Goal: Task Accomplishment & Management: Complete application form

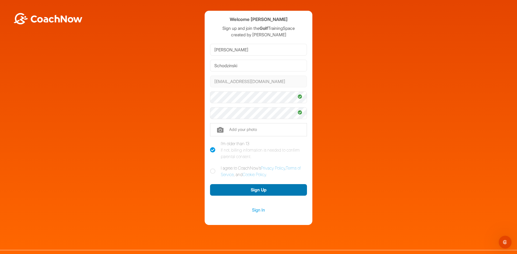
click at [256, 189] on button "Sign Up" at bounding box center [258, 190] width 97 height 12
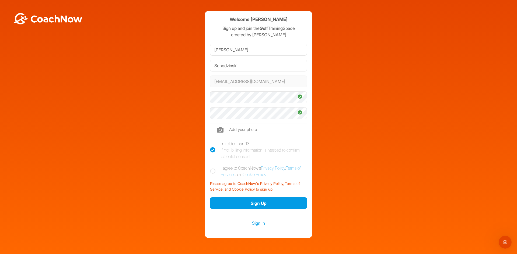
drag, startPoint x: 238, startPoint y: 143, endPoint x: 241, endPoint y: 143, distance: 3.0
click at [238, 143] on div "I'm older than 13 If not, billing information is needed to confirm parental con…" at bounding box center [264, 149] width 86 height 19
click at [213, 143] on input "I'm older than 13 If not, billing information is needed to confirm parental con…" at bounding box center [211, 141] width 3 height 3
click at [212, 148] on icon at bounding box center [212, 149] width 5 height 5
click at [212, 144] on input "I'm older than 13 If not, billing information is needed to confirm parental con…" at bounding box center [211, 141] width 3 height 3
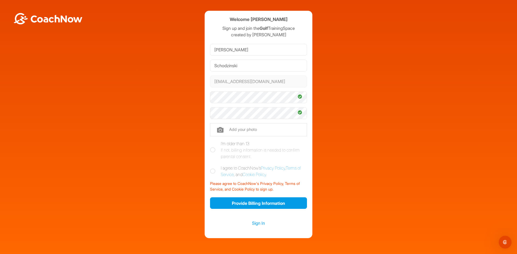
checkbox input "true"
click at [210, 173] on icon at bounding box center [212, 171] width 5 height 5
click at [210, 168] on input "I agree to CoachNow's Privacy Policy , Terms of Service , and Cookie Policy ." at bounding box center [211, 166] width 3 height 3
checkbox input "true"
click at [256, 203] on button "Sign Up" at bounding box center [258, 203] width 97 height 12
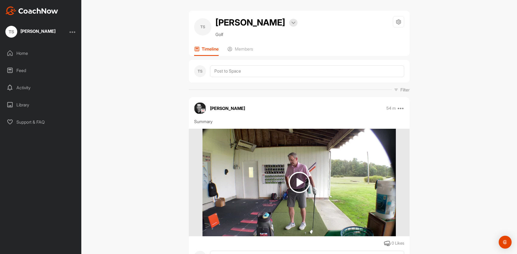
click at [298, 178] on img at bounding box center [298, 182] width 21 height 21
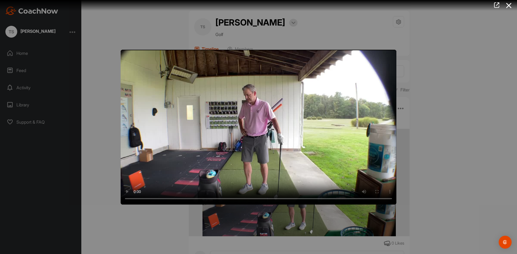
click at [440, 122] on div at bounding box center [258, 127] width 517 height 254
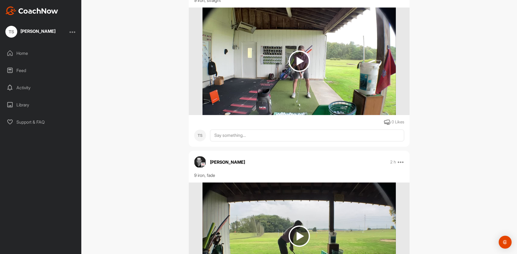
scroll to position [1256, 0]
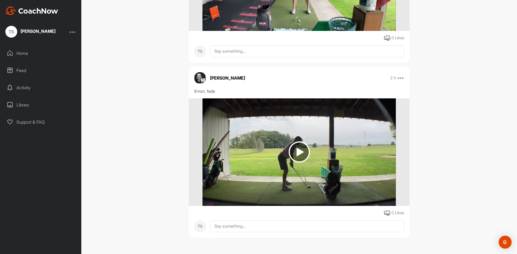
click at [299, 149] on img at bounding box center [298, 152] width 21 height 21
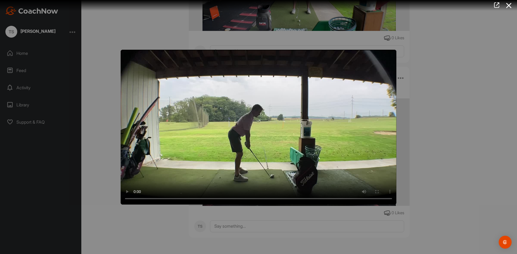
click at [283, 213] on div at bounding box center [258, 127] width 517 height 254
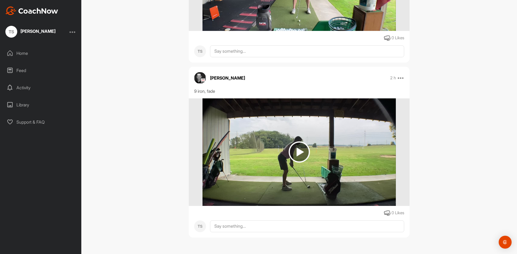
scroll to position [1122, 0]
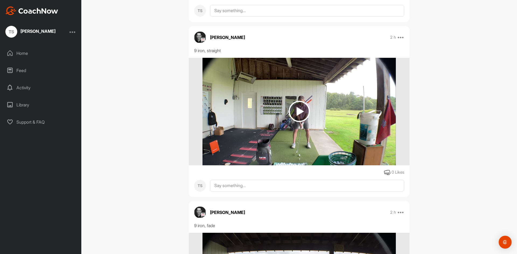
click at [298, 110] on img at bounding box center [298, 111] width 21 height 21
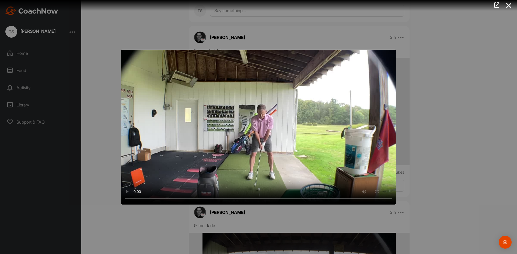
click at [94, 137] on div at bounding box center [258, 127] width 517 height 254
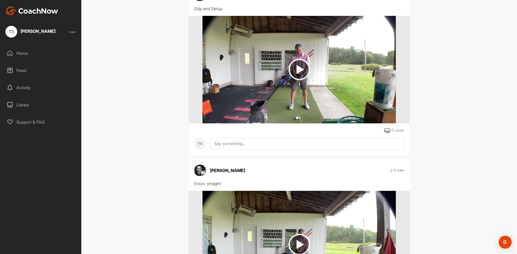
scroll to position [960, 0]
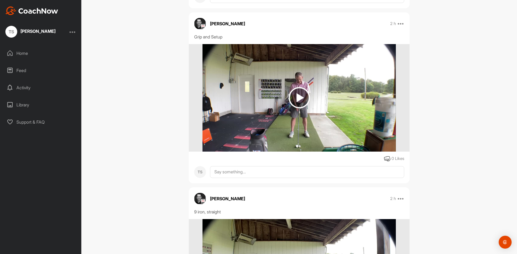
click at [299, 96] on img at bounding box center [298, 97] width 21 height 21
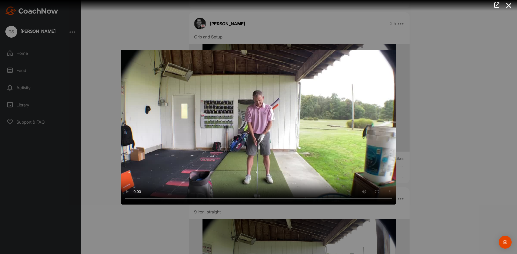
click at [444, 150] on div at bounding box center [258, 127] width 517 height 254
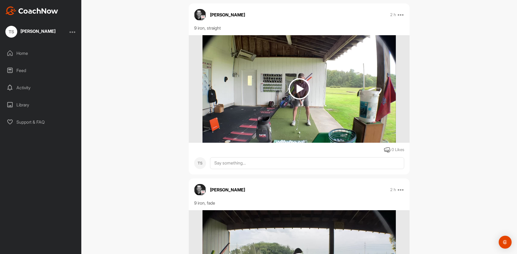
scroll to position [1256, 0]
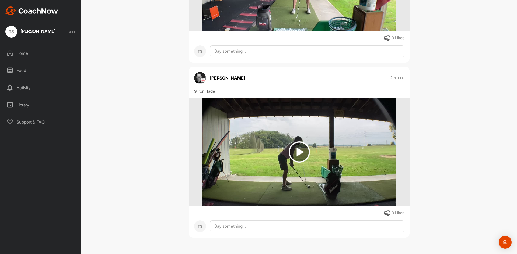
click at [477, 89] on div "TS Tedd Schodzinski Bookings Golf Space Settings Your Notifications Leave Space…" at bounding box center [298, 127] width 435 height 254
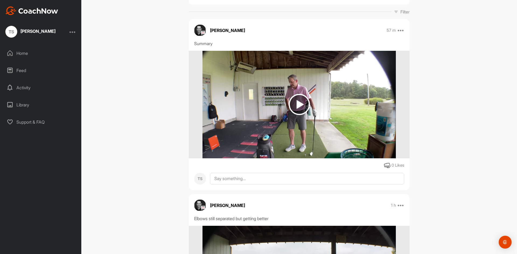
scroll to position [81, 0]
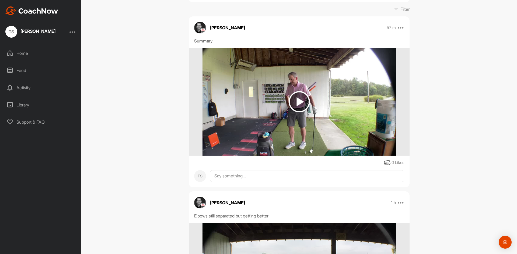
click at [296, 103] on img at bounding box center [298, 101] width 21 height 21
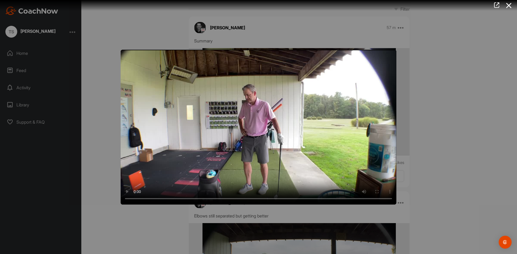
click at [439, 133] on div at bounding box center [258, 127] width 517 height 254
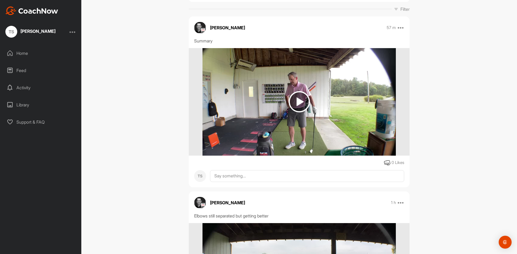
click at [20, 52] on div "Home" at bounding box center [41, 53] width 76 height 13
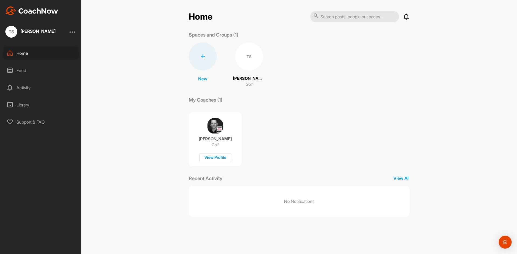
click at [26, 70] on div "Feed" at bounding box center [41, 70] width 76 height 13
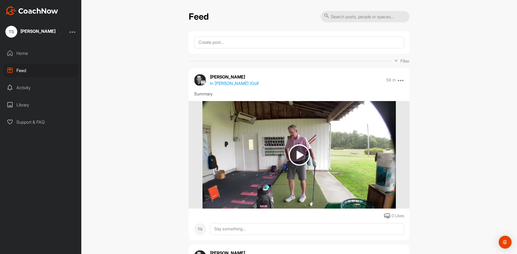
click at [32, 89] on div "Activity" at bounding box center [41, 87] width 76 height 13
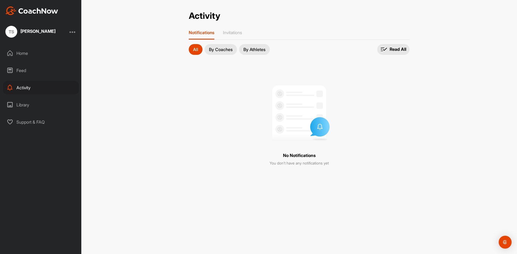
click at [23, 105] on div "Library" at bounding box center [41, 104] width 76 height 13
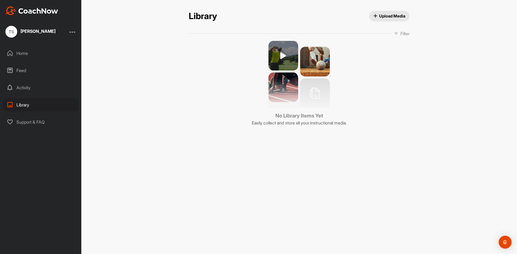
click at [21, 56] on div "Home" at bounding box center [41, 53] width 76 height 13
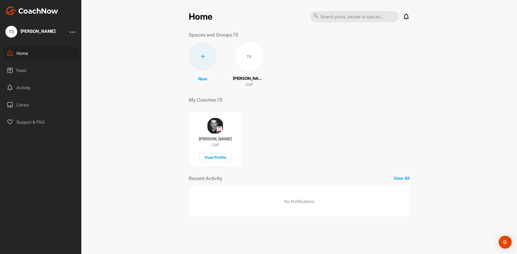
click at [251, 80] on p "[PERSON_NAME]" at bounding box center [249, 79] width 32 height 6
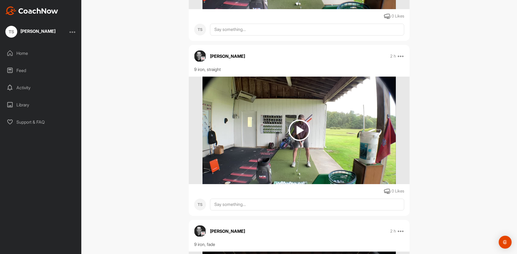
scroll to position [1256, 0]
